Goal: Navigation & Orientation: Find specific page/section

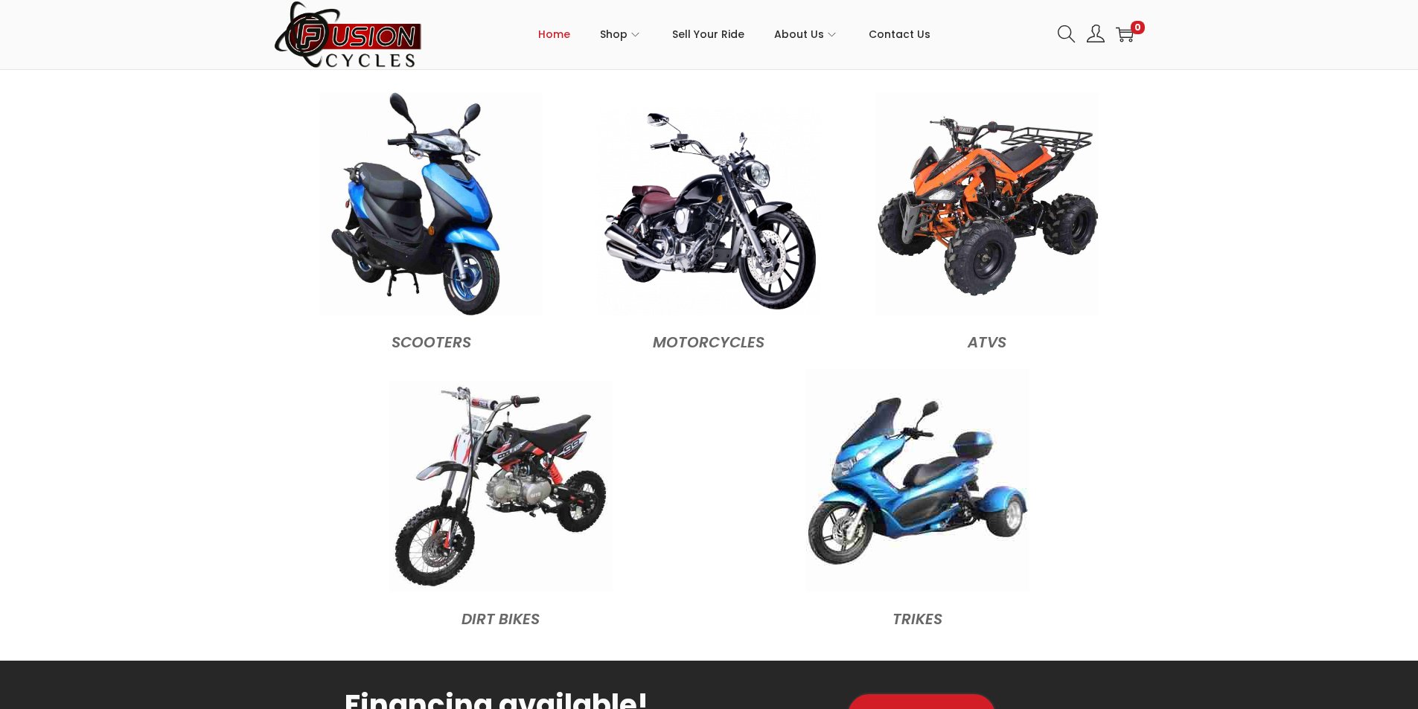
scroll to position [1489, 0]
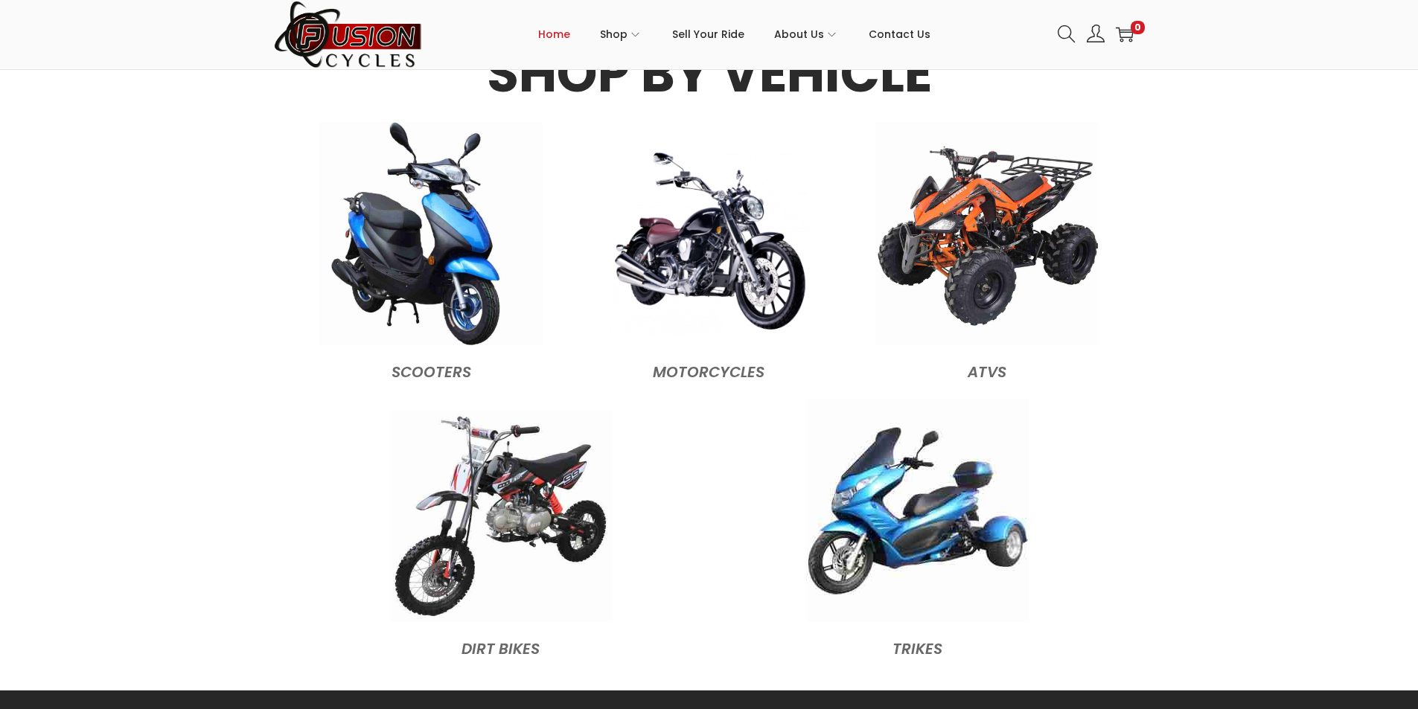
click at [781, 277] on img at bounding box center [708, 241] width 201 height 187
